Goal: Task Accomplishment & Management: Use online tool/utility

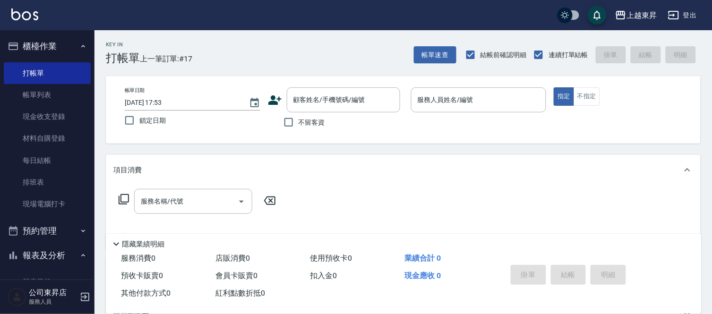
drag, startPoint x: 135, startPoint y: 137, endPoint x: 131, endPoint y: 131, distance: 7.0
click at [135, 137] on div "帳單日期 [DATE] 17:53 鎖定日期 顧客姓名/手機號碼/編號 顧客姓名/手機號碼/編號 不留客資 服務人員姓名/編號 服務人員姓名/編號 指定 不指定" at bounding box center [403, 110] width 595 height 68
click at [446, 99] on input "服務人員姓名/編號" at bounding box center [478, 100] width 127 height 17
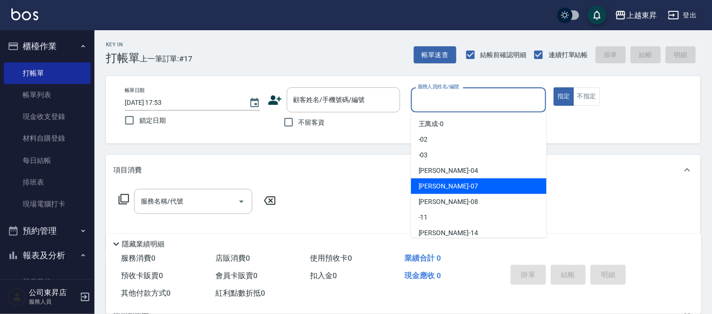
click at [426, 187] on span "榮松 -07" at bounding box center [448, 186] width 60 height 10
type input "[PERSON_NAME]-07"
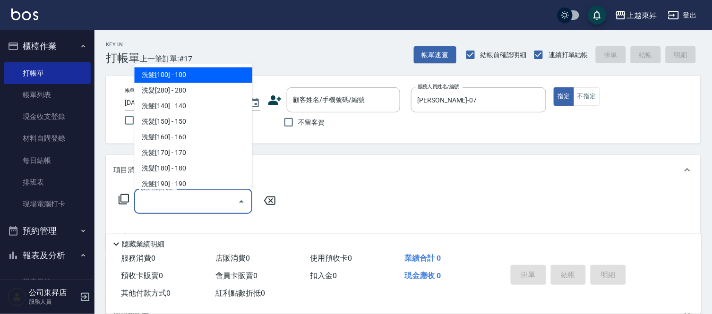
click at [173, 199] on input "服務名稱/代號" at bounding box center [185, 201] width 95 height 17
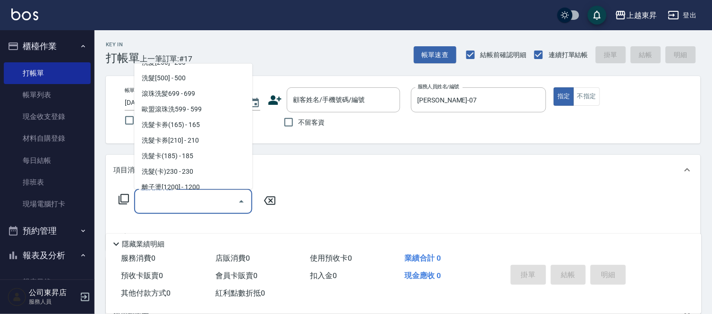
scroll to position [210, 0]
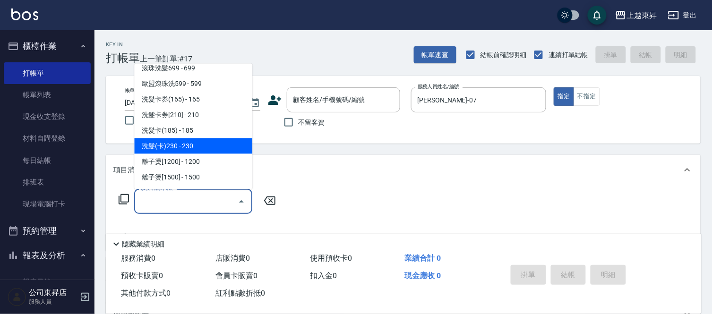
click at [211, 145] on span "洗髮(卡)230 - 230" at bounding box center [193, 146] width 118 height 16
type input "洗髮(卡)230(224)"
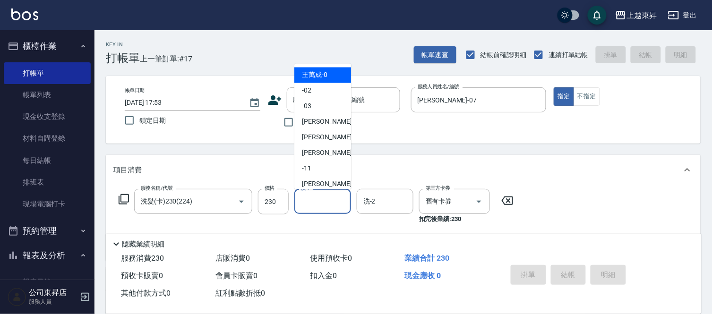
click at [313, 199] on input "洗-1" at bounding box center [322, 201] width 48 height 17
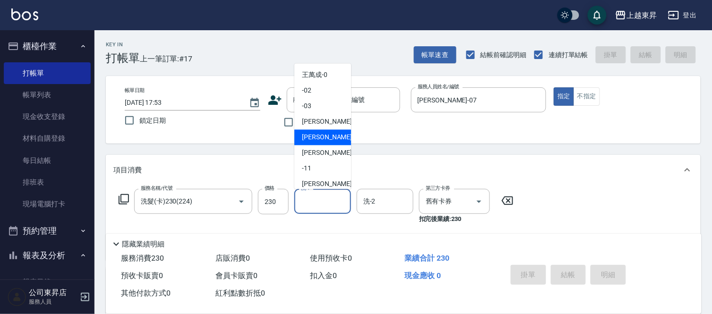
click at [326, 134] on div "榮松 -07" at bounding box center [322, 138] width 57 height 16
type input "[PERSON_NAME]-07"
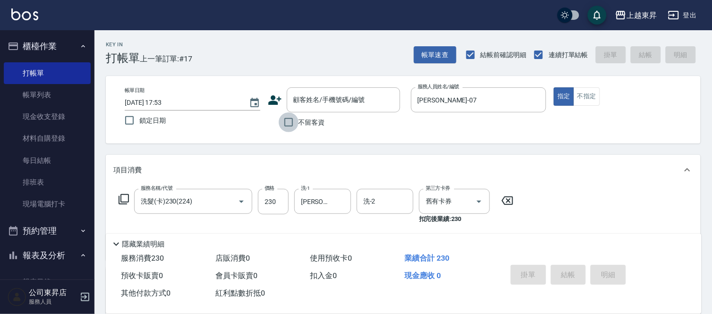
click at [286, 123] on input "不留客資" at bounding box center [289, 122] width 20 height 20
checkbox input "true"
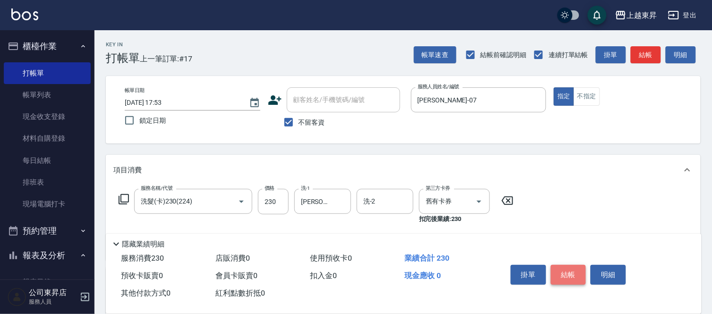
click at [577, 278] on button "結帳" at bounding box center [568, 275] width 35 height 20
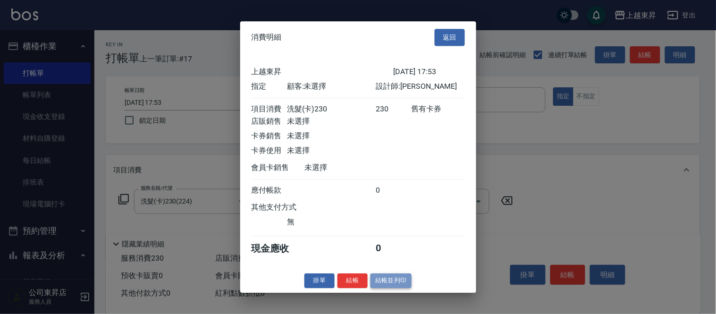
click at [385, 287] on button "結帳並列印" at bounding box center [391, 280] width 41 height 15
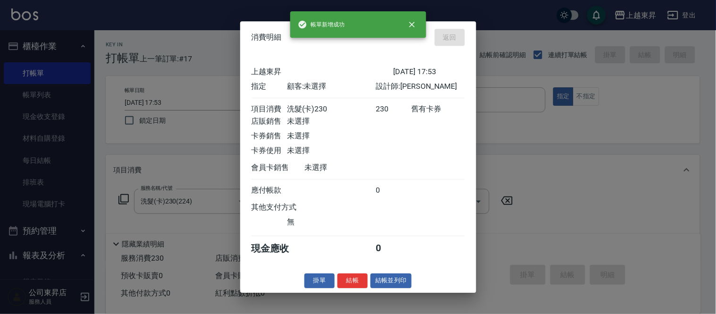
type input "[DATE] 19:19"
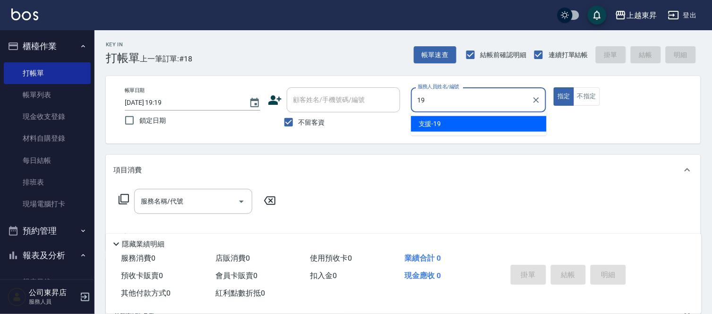
type input "支援-19"
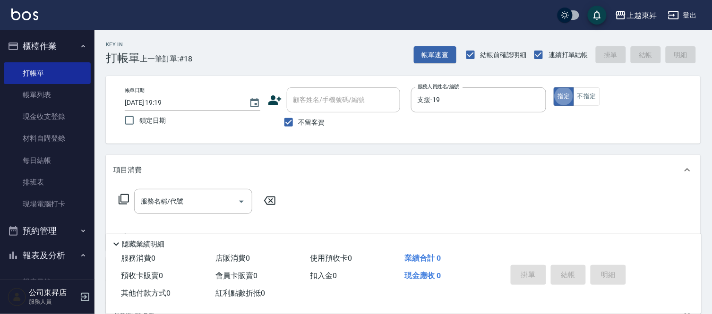
type button "true"
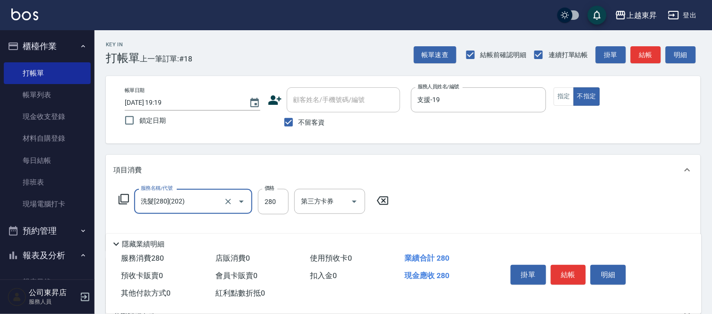
type input "洗髮[280](202)"
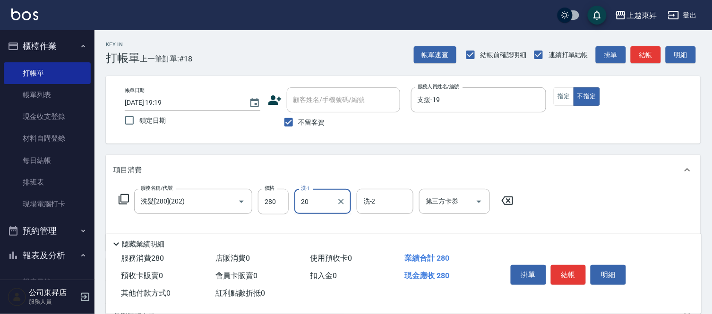
type input "林芯彤-20"
type input "潤絲(801)"
type input "0"
type input "林芯彤-20"
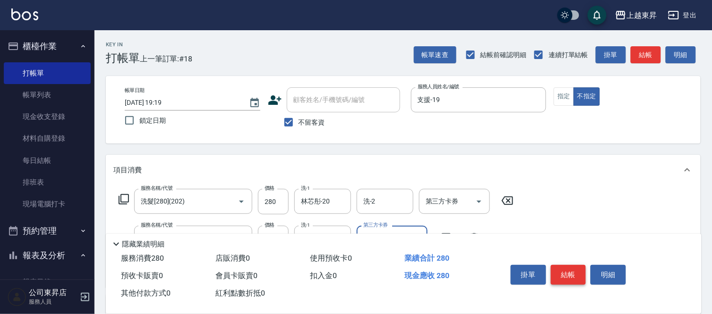
click at [569, 281] on button "結帳" at bounding box center [568, 275] width 35 height 20
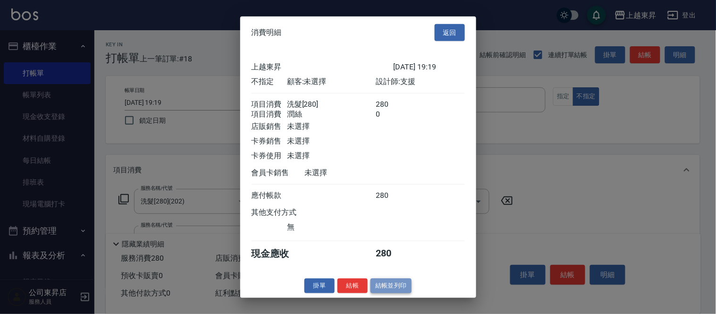
click at [389, 293] on button "結帳並列印" at bounding box center [391, 286] width 41 height 15
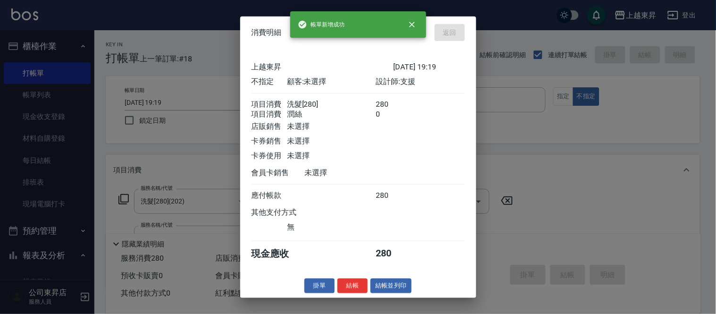
type input "[DATE] 19:40"
